Goal: Transaction & Acquisition: Book appointment/travel/reservation

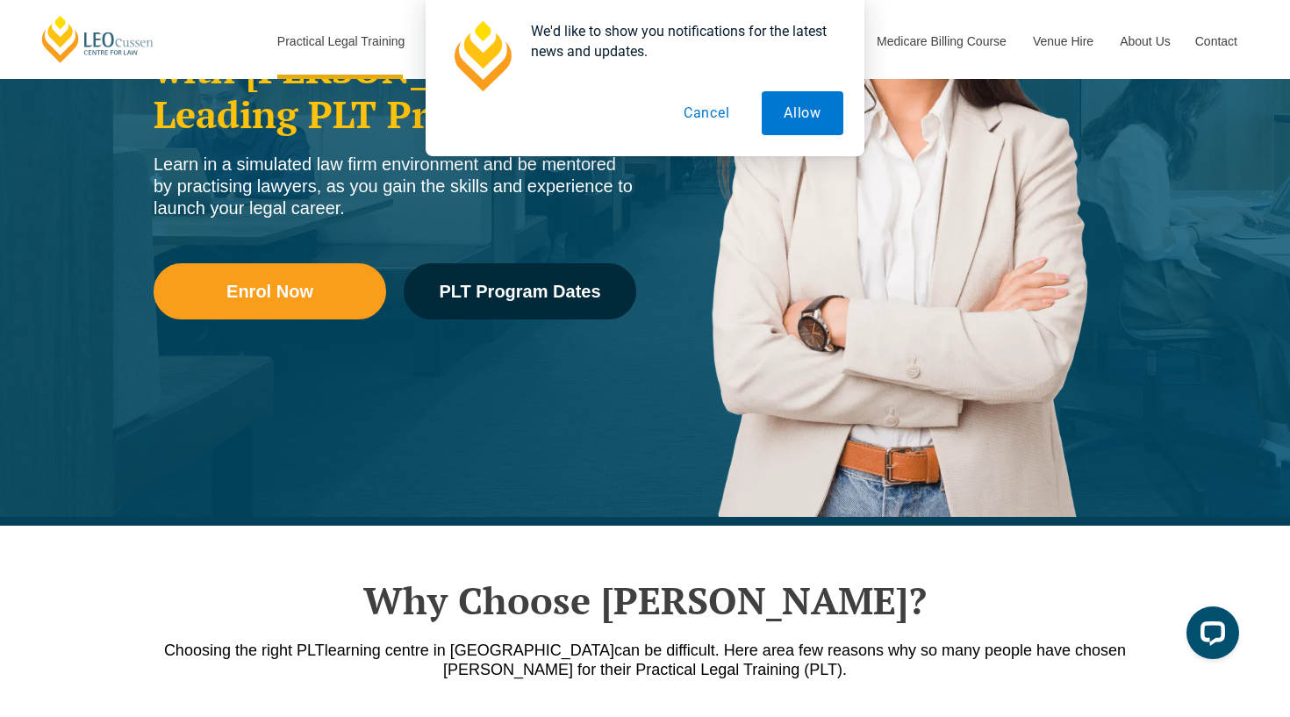
click at [702, 117] on button "Cancel" at bounding box center [707, 113] width 90 height 44
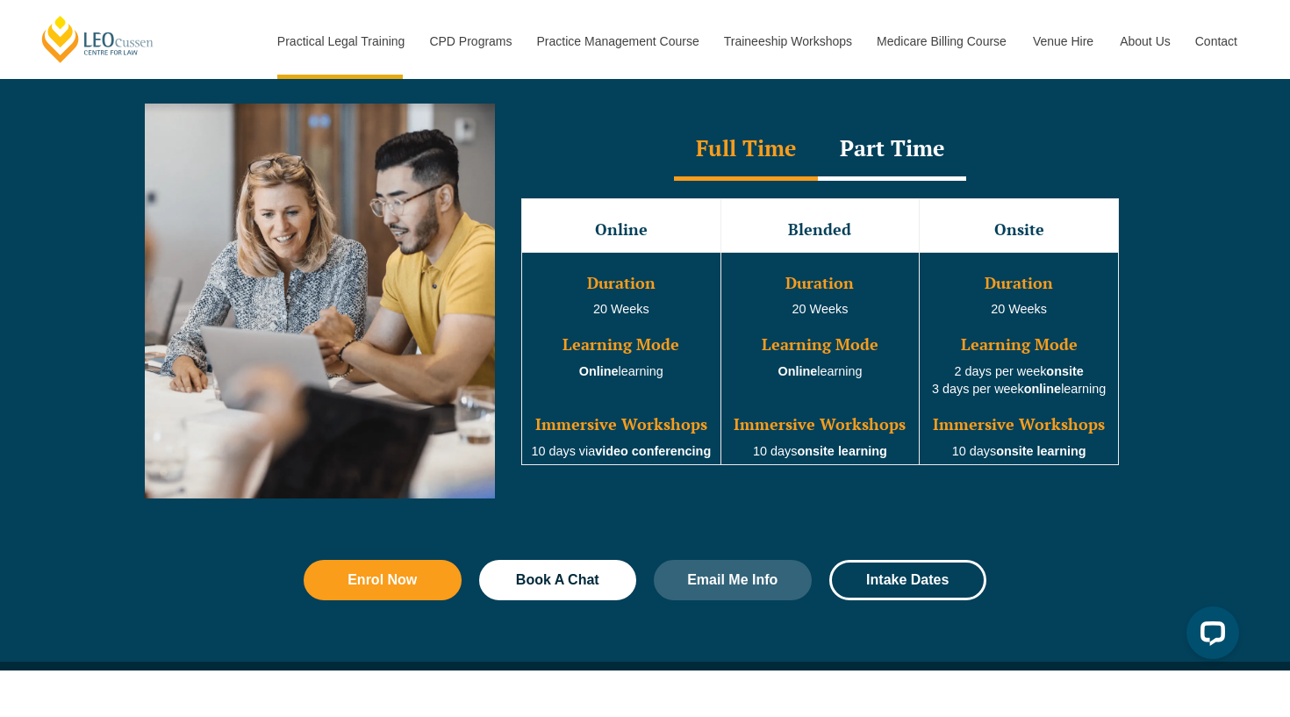
scroll to position [1615, 0]
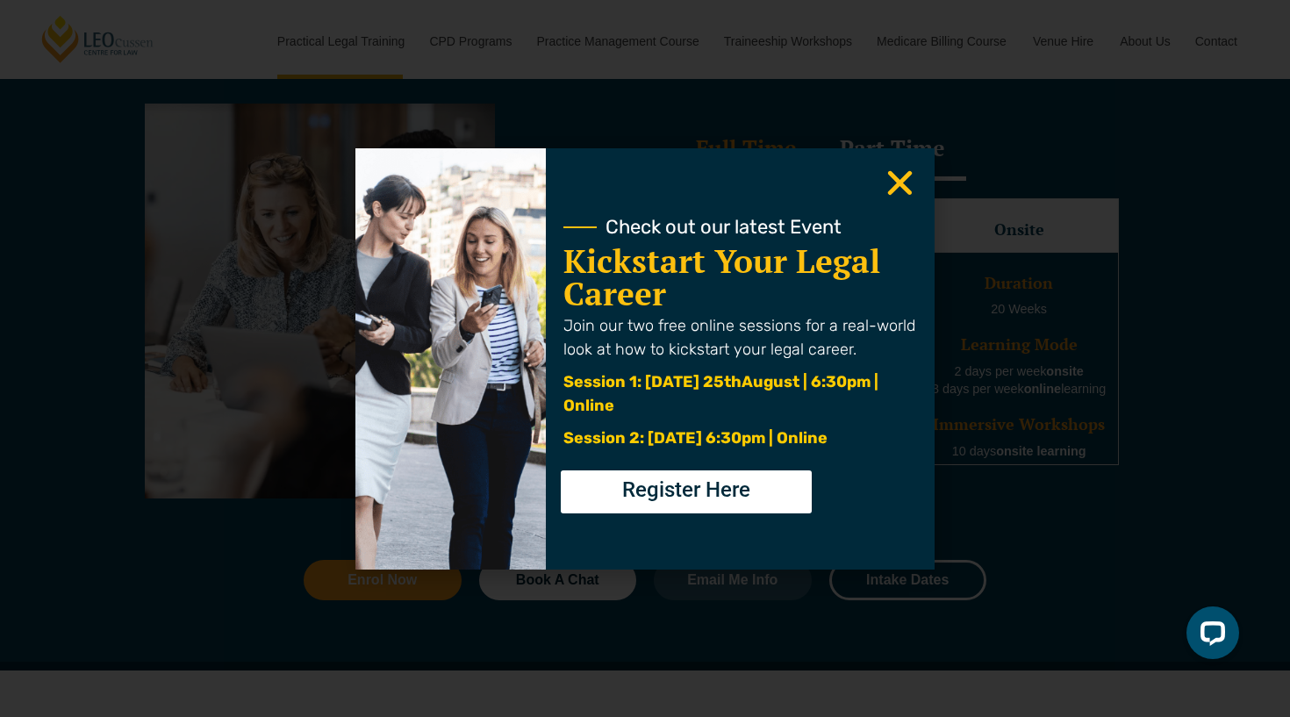
click at [894, 182] on icon "Close" at bounding box center [900, 183] width 34 height 34
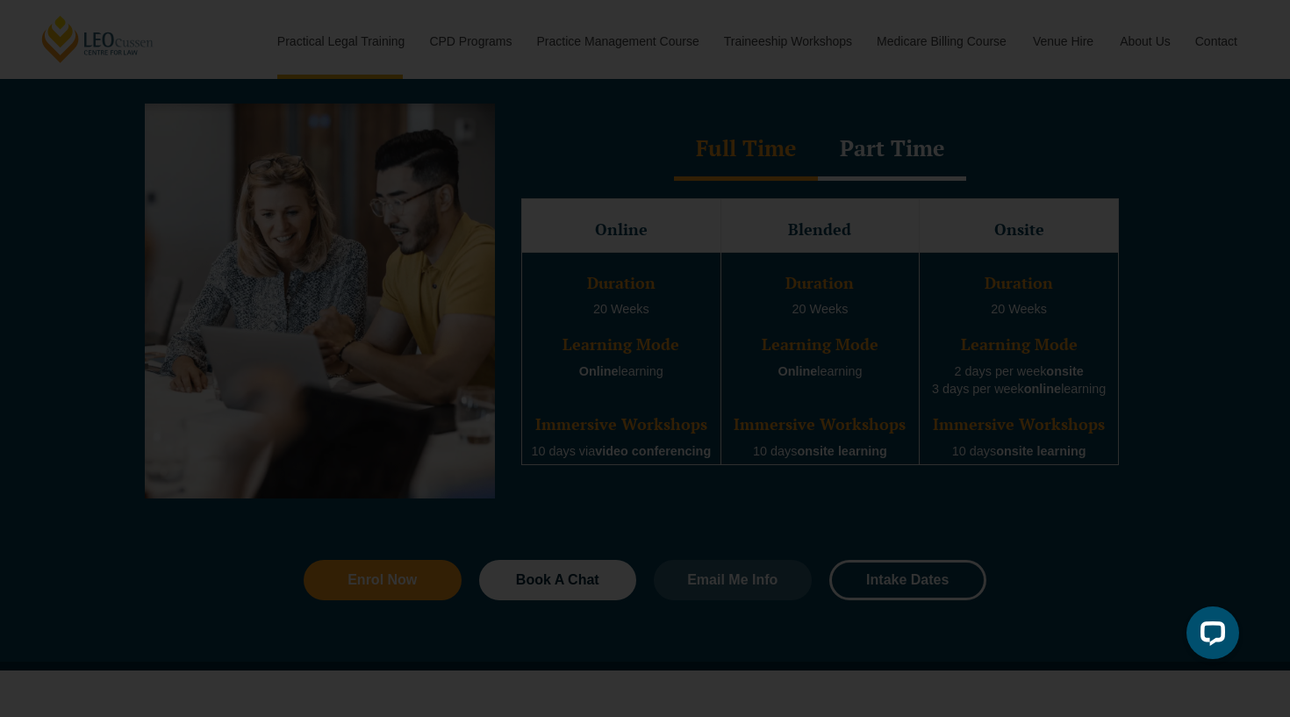
click at [900, 177] on icon "Close" at bounding box center [900, 183] width 34 height 34
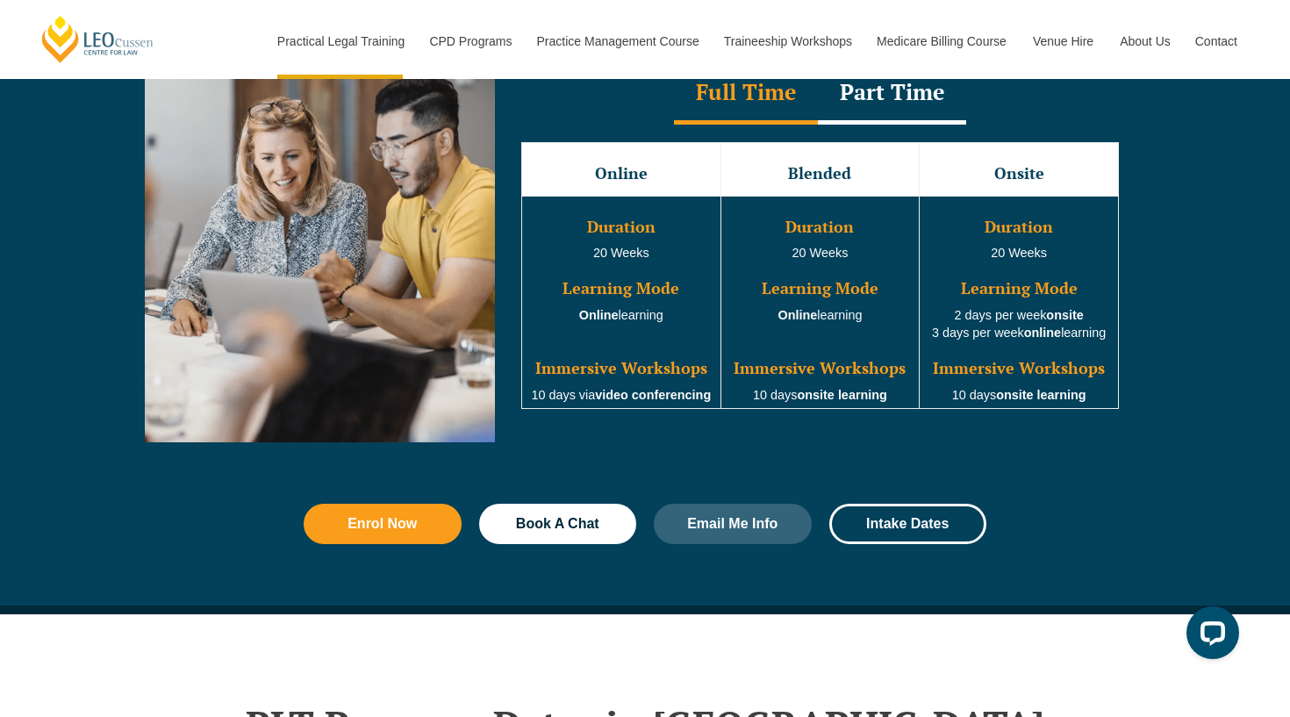
scroll to position [1653, 0]
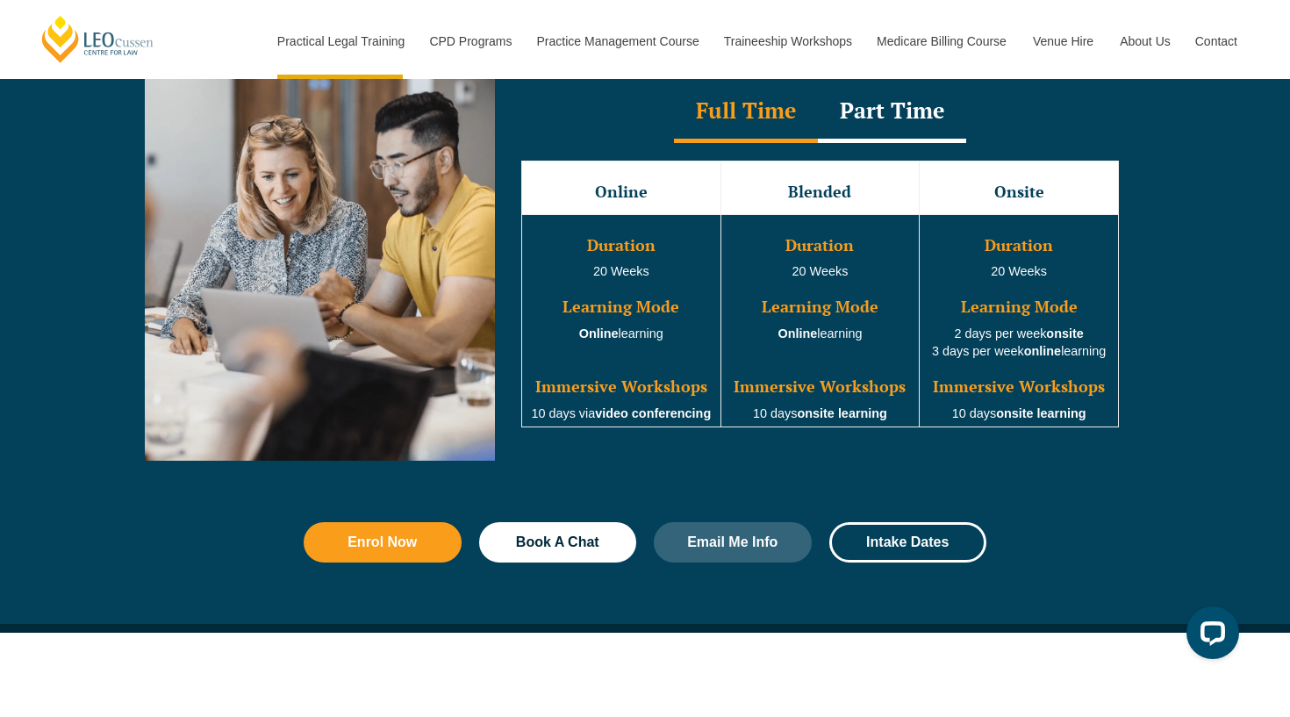
click at [871, 117] on div "Part Time" at bounding box center [892, 112] width 148 height 61
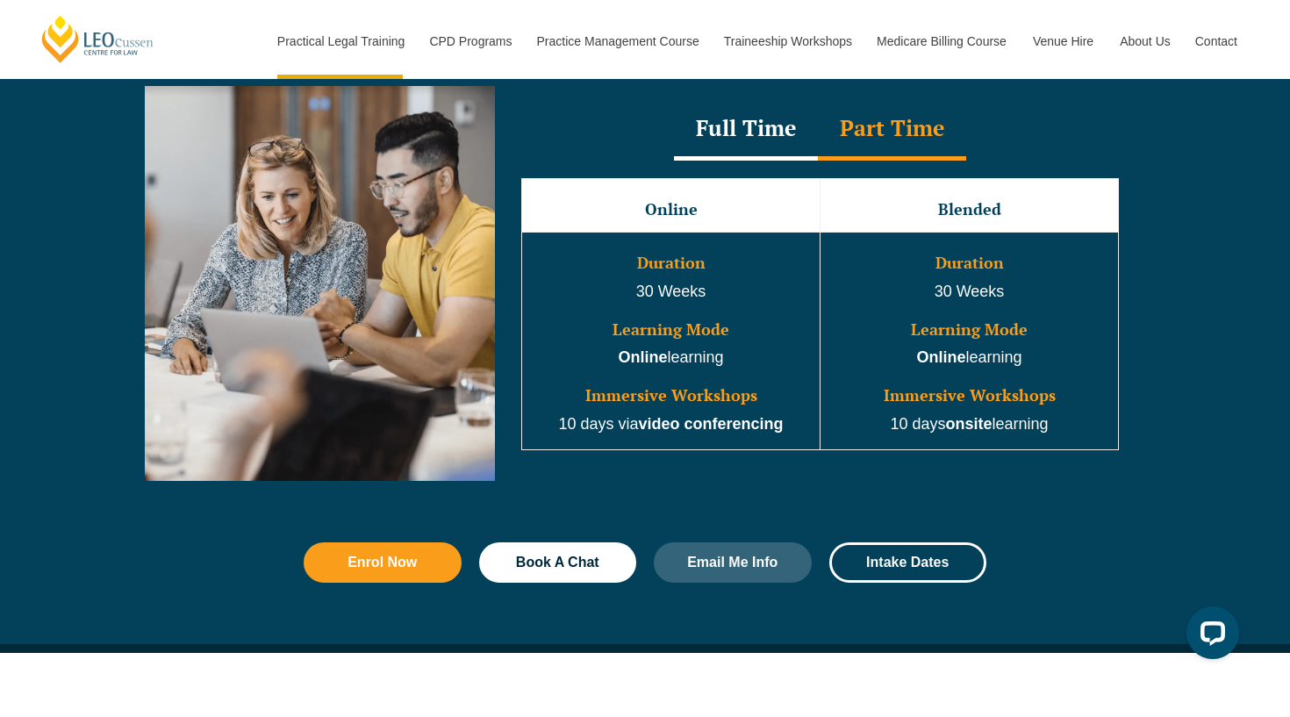
scroll to position [1632, 0]
click at [724, 125] on div "Full Time" at bounding box center [746, 129] width 144 height 61
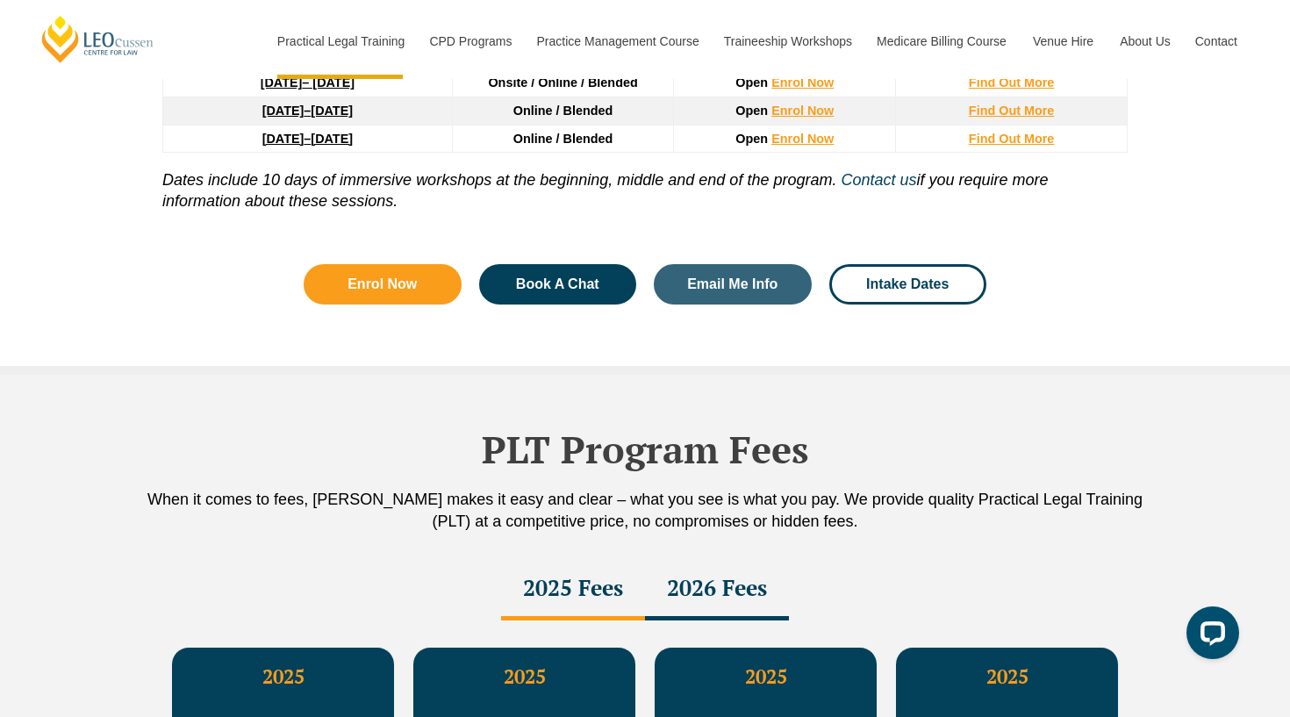
scroll to position [0, 0]
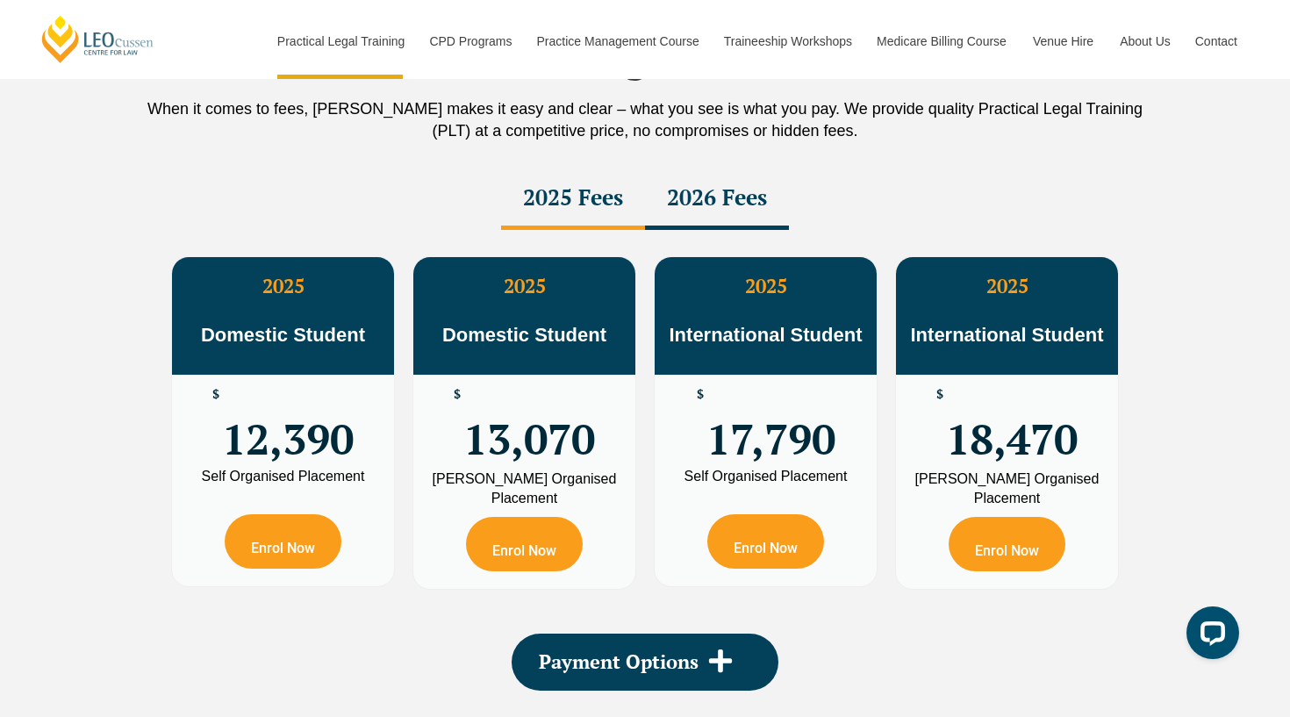
click at [691, 193] on div "2026 Fees" at bounding box center [717, 199] width 144 height 61
click at [613, 195] on div "2025 Fees" at bounding box center [573, 199] width 144 height 61
click at [729, 190] on div "2026 Fees" at bounding box center [717, 199] width 144 height 61
click at [617, 192] on div "2025 Fees" at bounding box center [573, 199] width 144 height 61
click at [739, 187] on div "2026 Fees" at bounding box center [717, 199] width 144 height 61
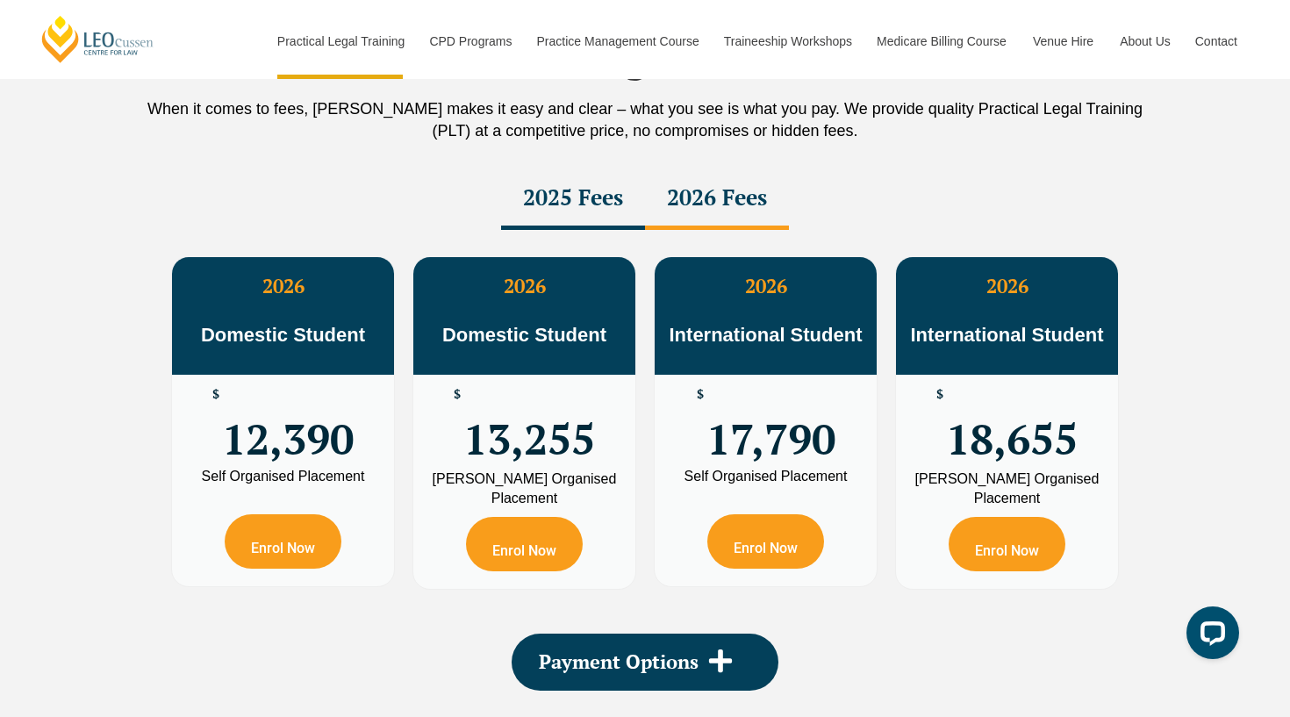
click at [613, 190] on div "2025 Fees" at bounding box center [573, 199] width 144 height 61
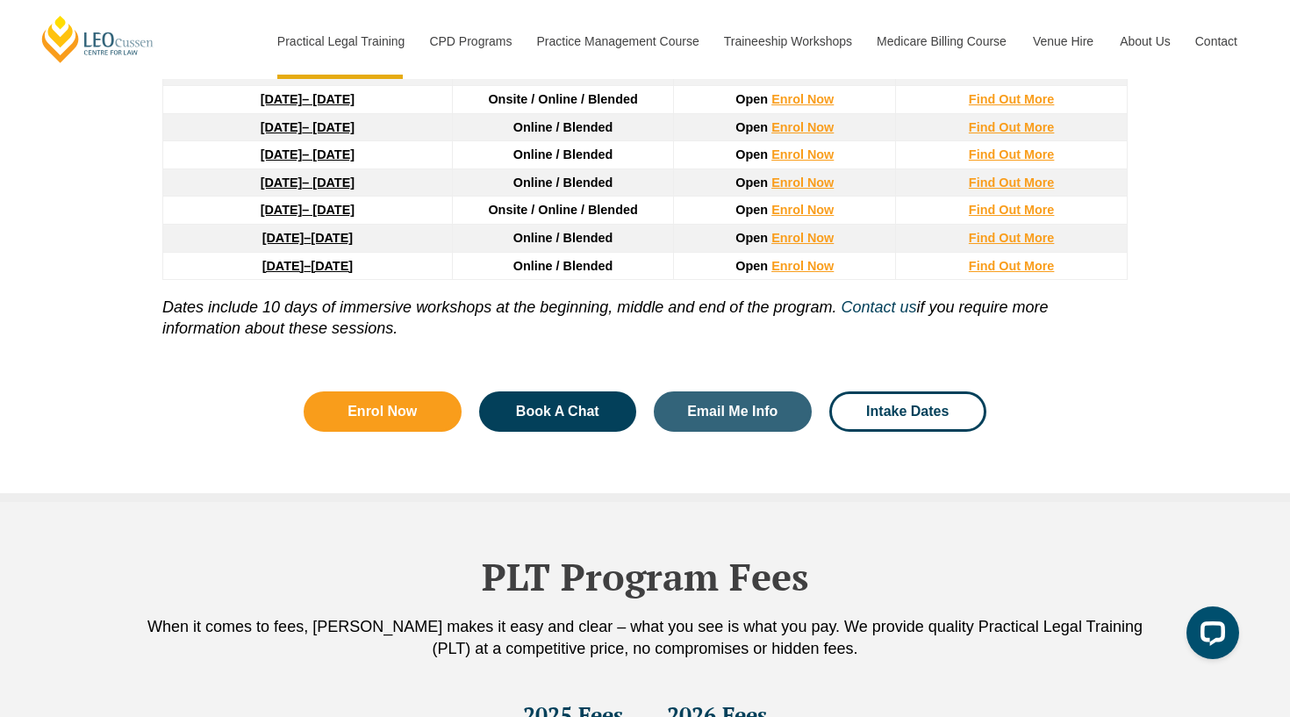
scroll to position [2572, 0]
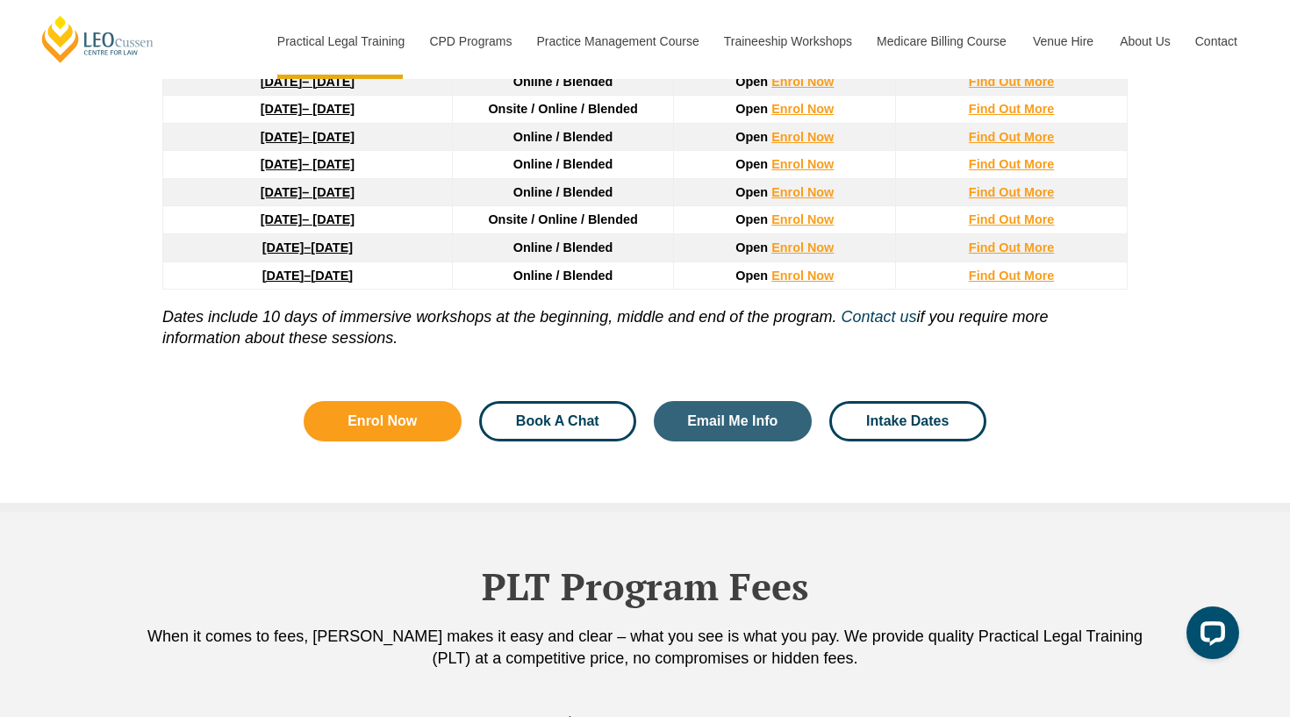
click at [531, 420] on span "Book A Chat" at bounding box center [557, 421] width 83 height 14
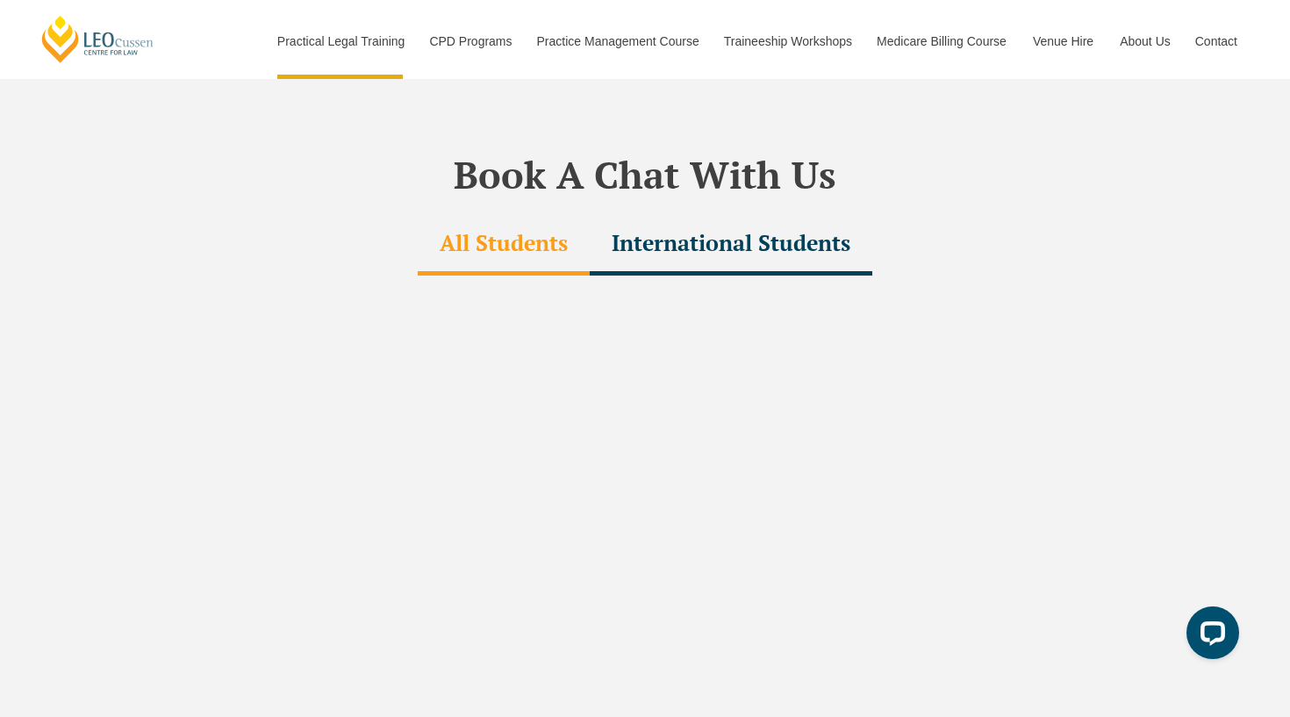
scroll to position [5270, 0]
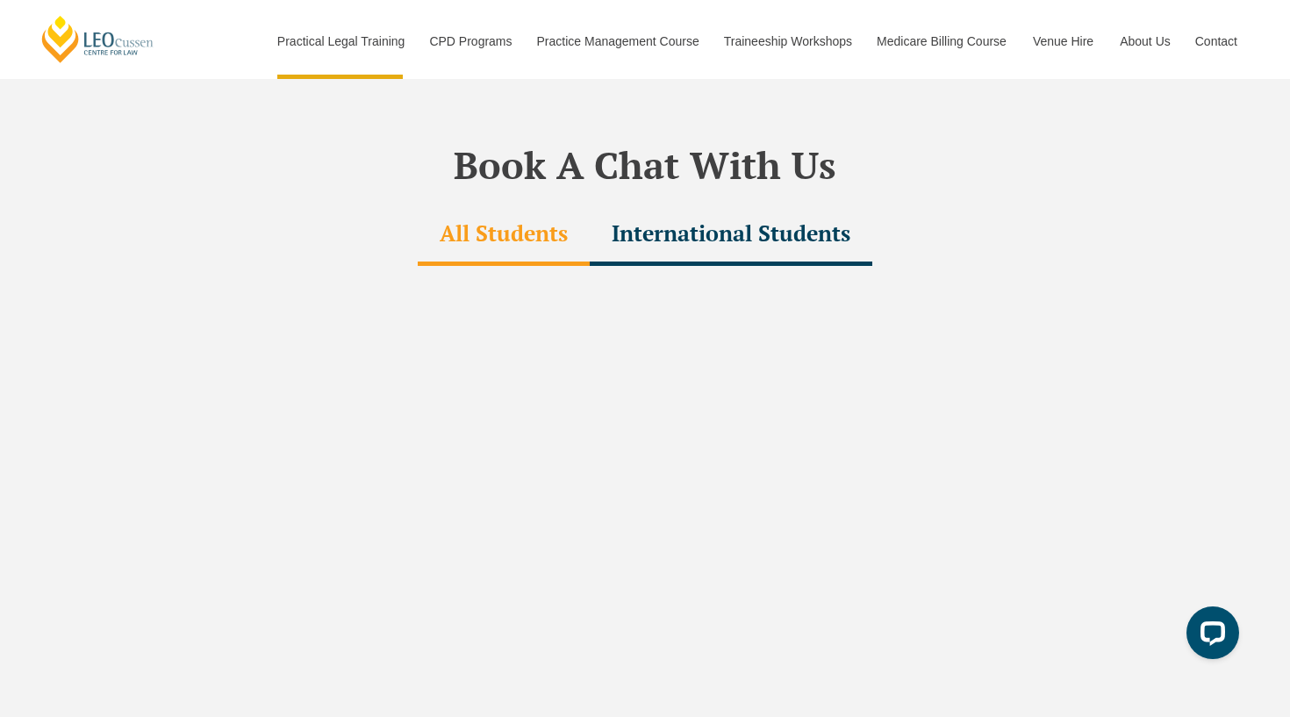
click at [650, 204] on div "International Students" at bounding box center [731, 234] width 283 height 61
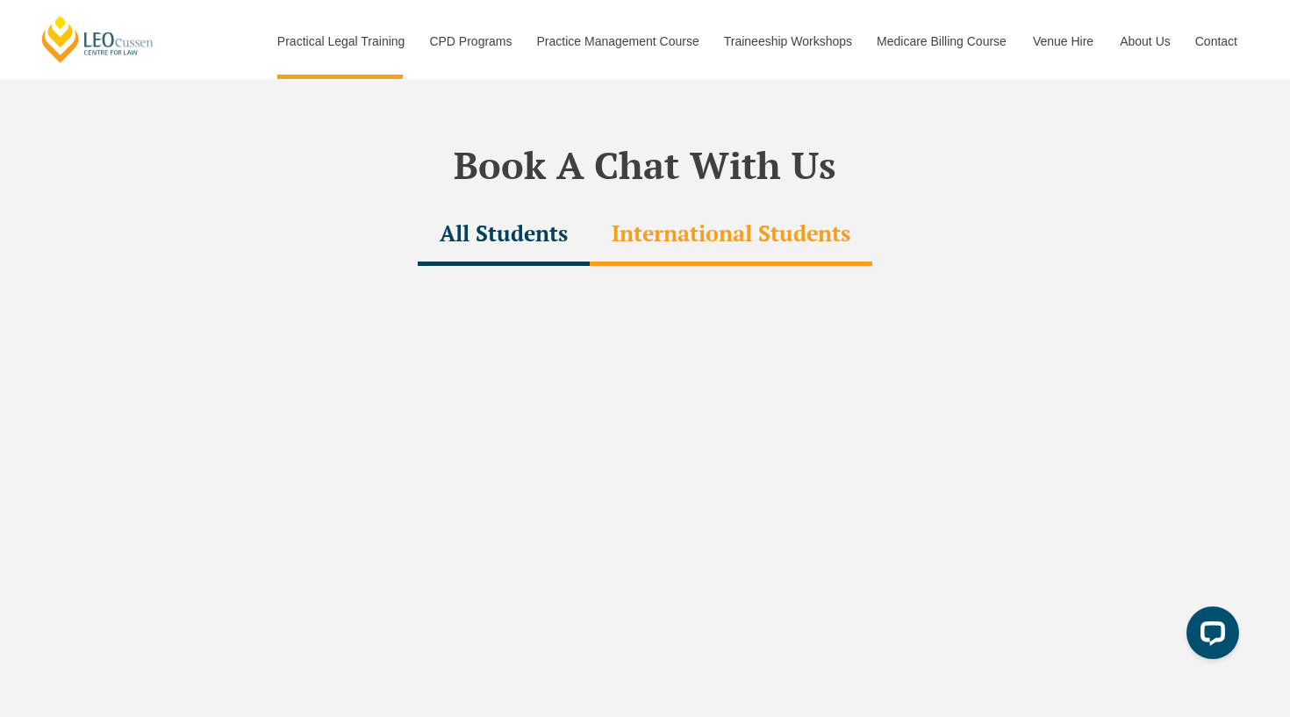
click at [572, 204] on div "All Students" at bounding box center [504, 234] width 172 height 61
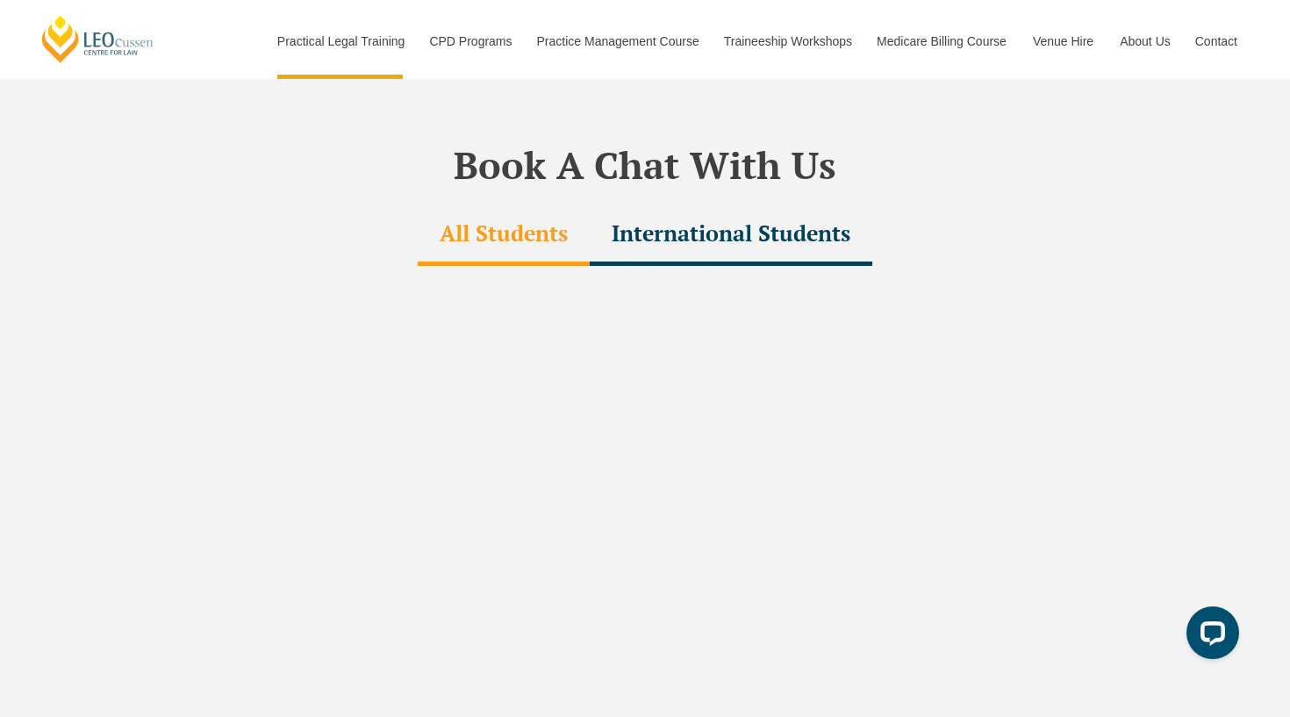
click at [673, 204] on div "International Students" at bounding box center [731, 234] width 283 height 61
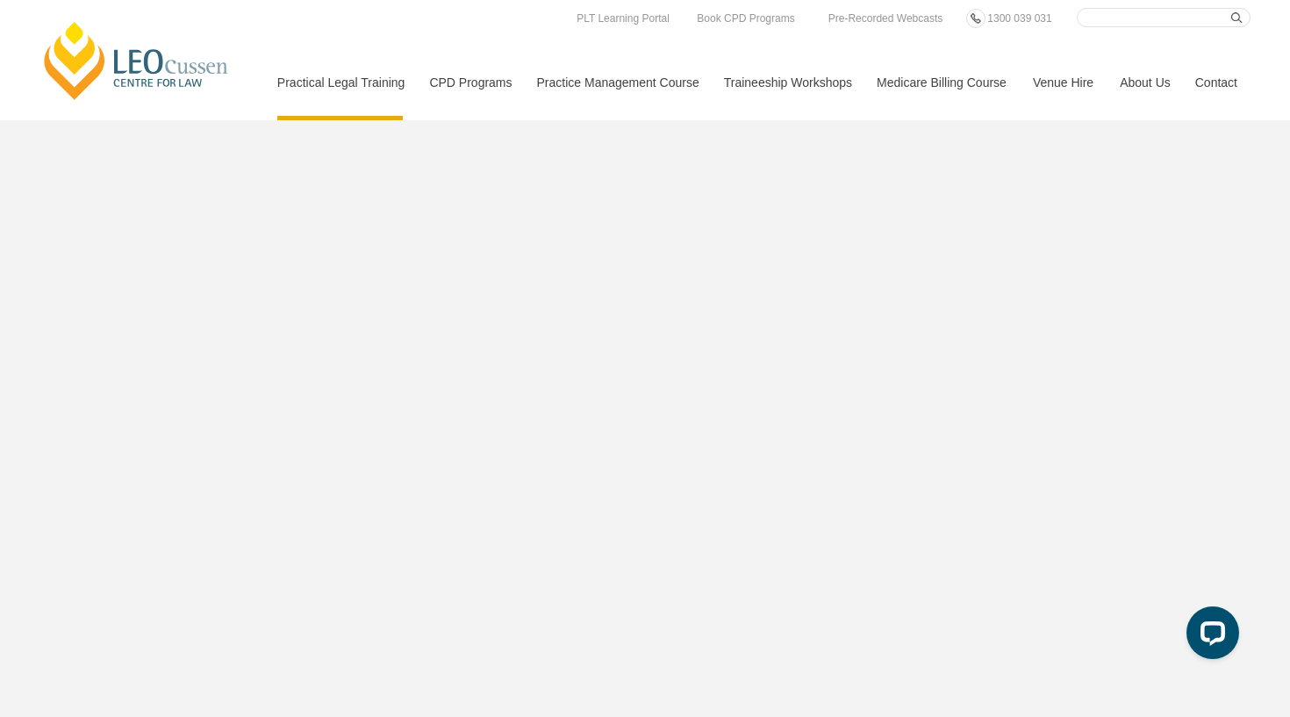
scroll to position [5432, 0]
